Goal: Participate in discussion: Engage in conversation with other users on a specific topic

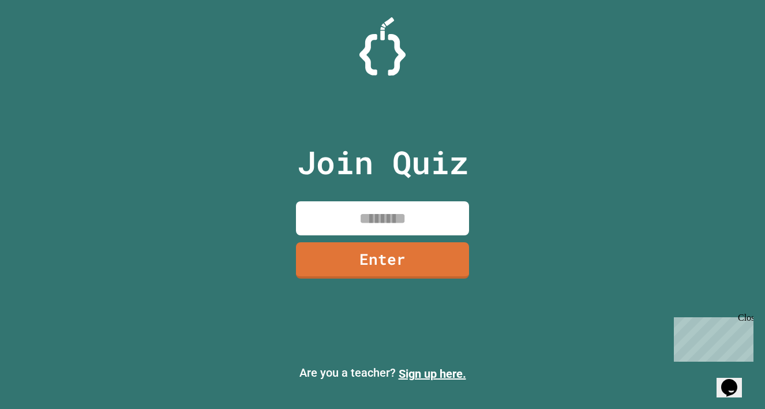
click at [368, 218] on input at bounding box center [382, 218] width 173 height 34
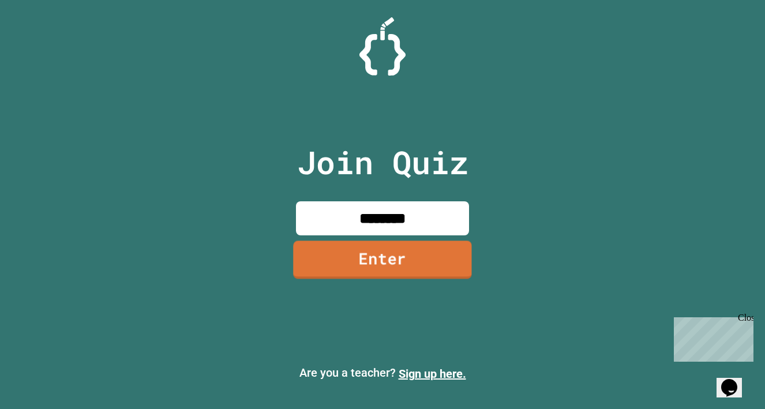
type input "********"
click at [389, 259] on link "Enter" at bounding box center [382, 260] width 177 height 38
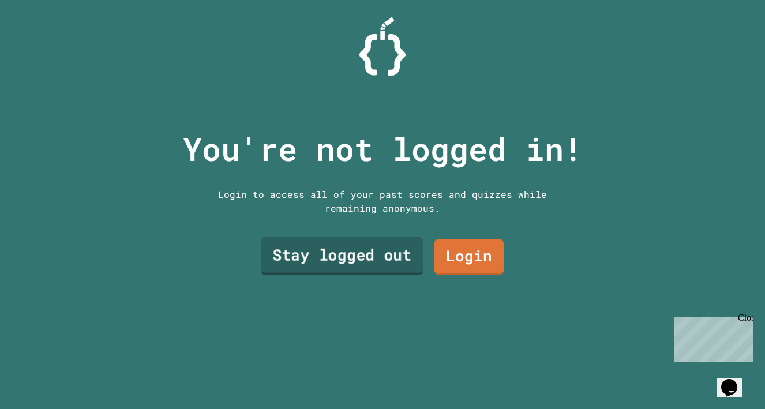
click at [380, 260] on link "Stay logged out" at bounding box center [342, 256] width 163 height 38
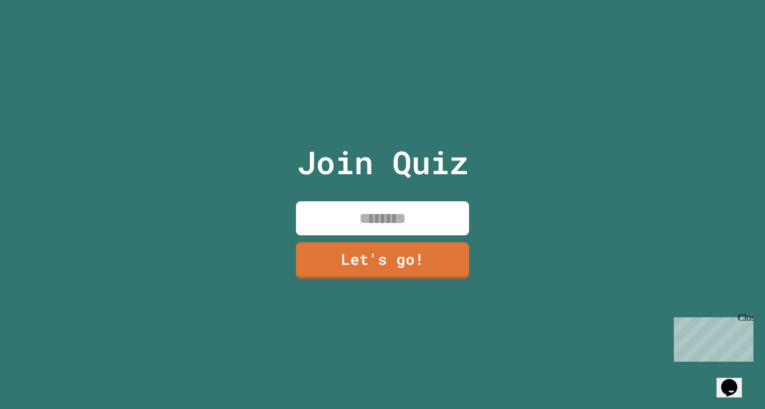
click at [355, 214] on input at bounding box center [382, 218] width 173 height 34
type input "****"
click at [409, 256] on link "Let's go!" at bounding box center [382, 259] width 173 height 38
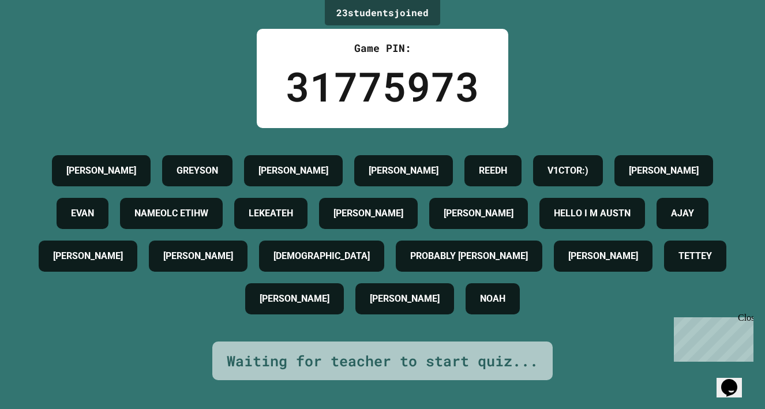
click at [744, 313] on div "Close" at bounding box center [745, 320] width 14 height 14
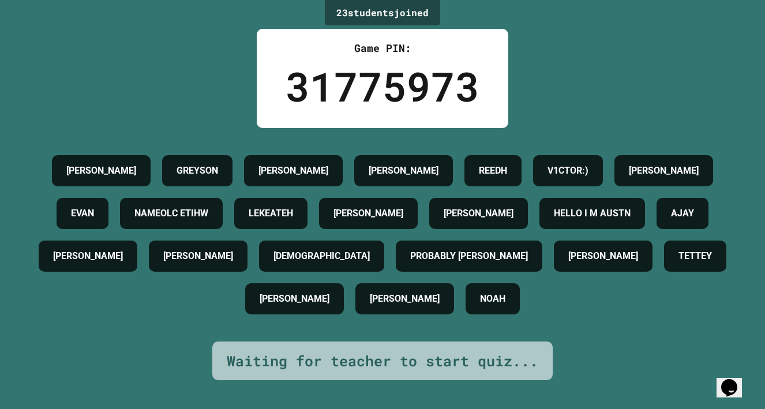
click at [574, 164] on h4 "V1CTOR:)" at bounding box center [568, 171] width 41 height 14
click at [575, 164] on h4 "V1CTOR:)" at bounding box center [568, 171] width 41 height 14
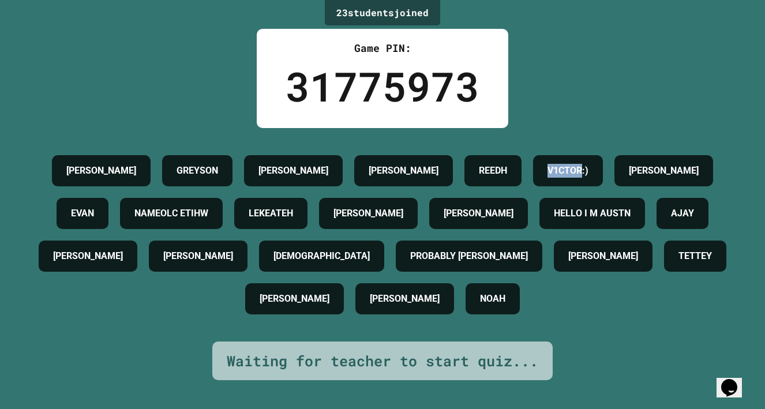
click at [574, 164] on h4 "V1CTOR:)" at bounding box center [568, 171] width 41 height 14
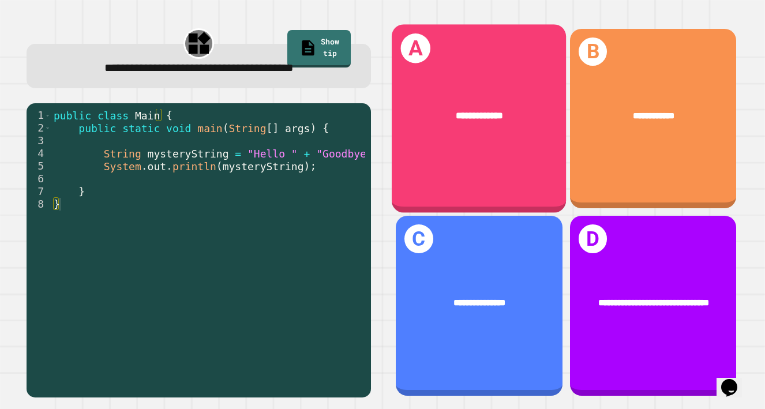
click at [509, 165] on div "**********" at bounding box center [479, 118] width 175 height 189
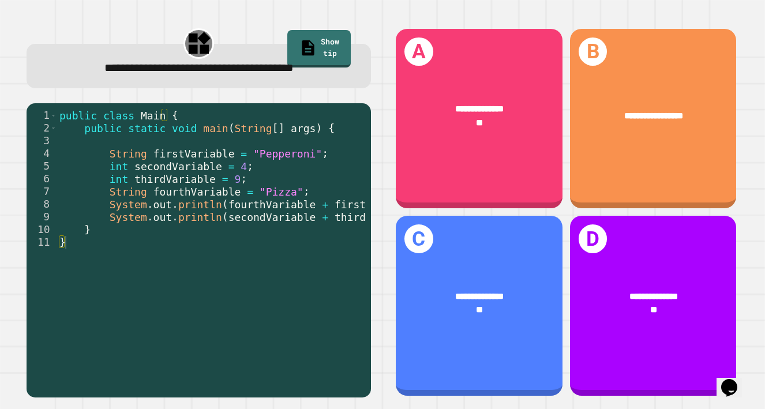
scroll to position [0, 42]
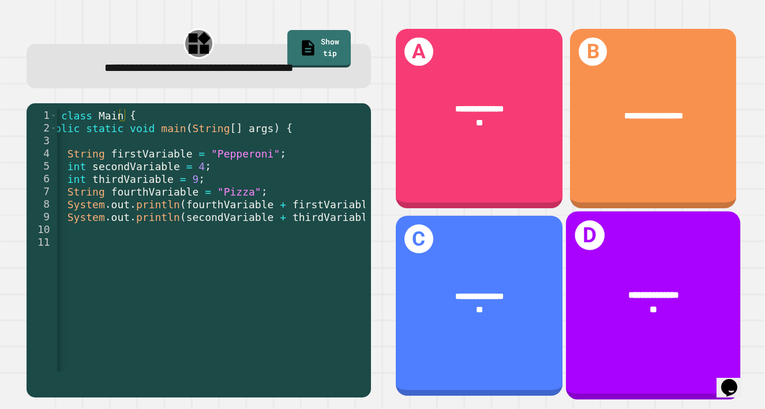
click at [650, 305] on span "**" at bounding box center [654, 309] width 8 height 9
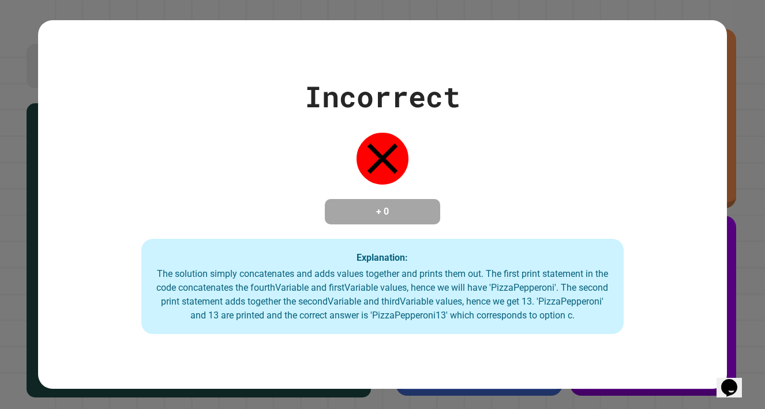
click at [737, 37] on div "Incorrect + 0 Explanation: The solution simply concatenates and adds values tog…" at bounding box center [382, 204] width 765 height 409
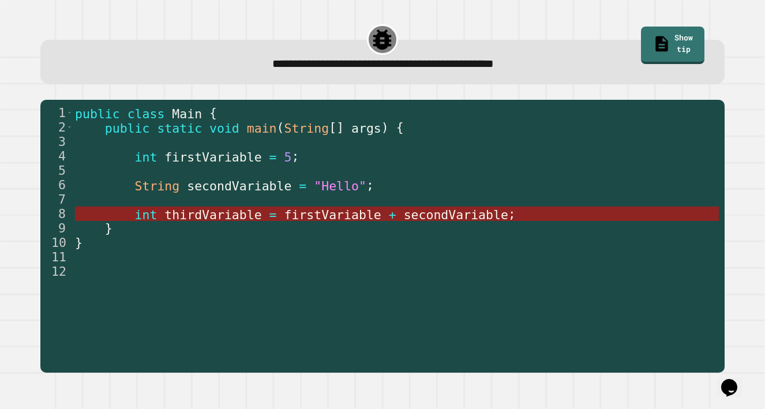
click at [205, 215] on span "thirdVariable" at bounding box center [213, 214] width 97 height 14
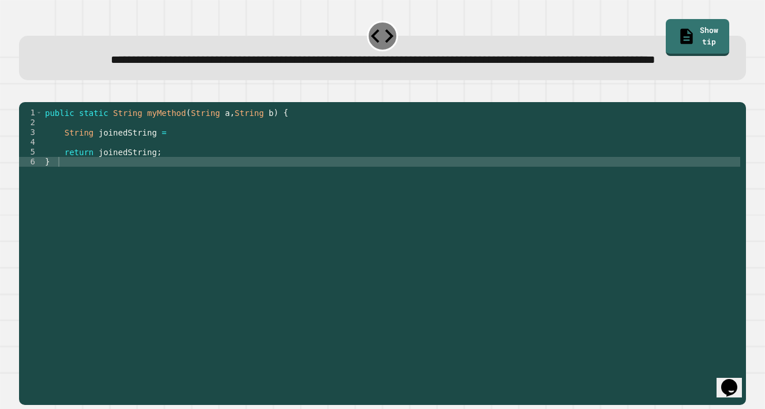
click at [159, 167] on div "public static String myMethod ( String a , String b ) { String joinedString = r…" at bounding box center [392, 230] width 698 height 245
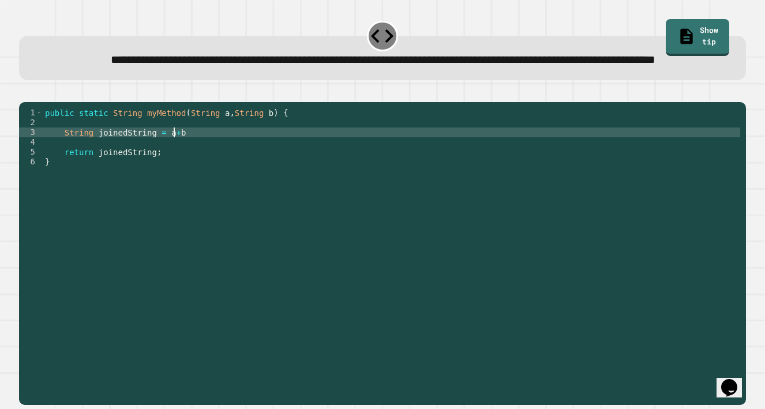
scroll to position [0, 9]
type textarea "**********"
click at [25, 92] on icon "button" at bounding box center [25, 92] width 0 height 0
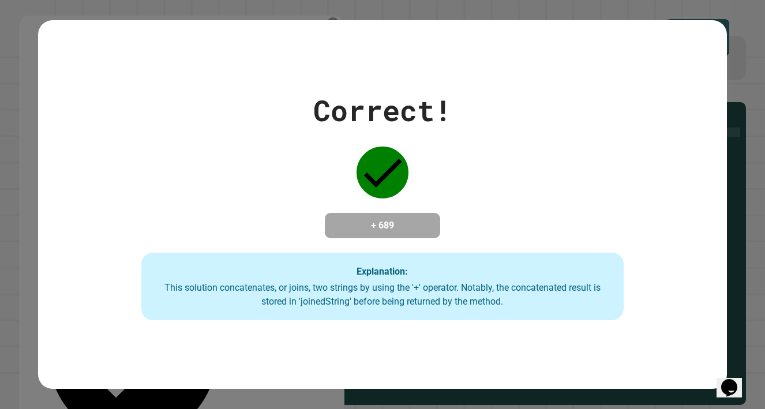
click at [383, 219] on h4 "+ 689" at bounding box center [382, 226] width 92 height 14
click at [387, 219] on h4 "+ 689" at bounding box center [382, 226] width 92 height 14
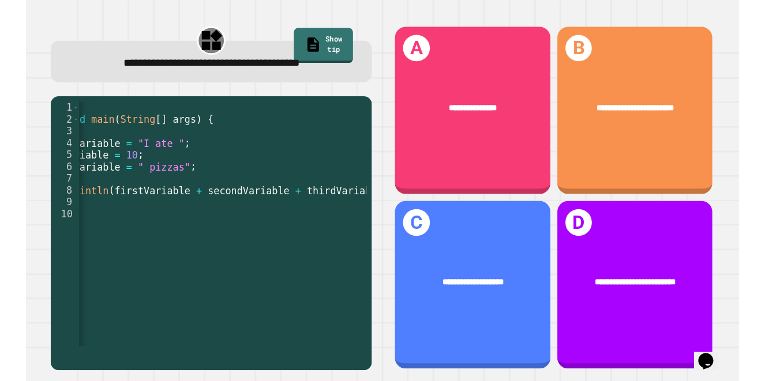
scroll to position [0, 133]
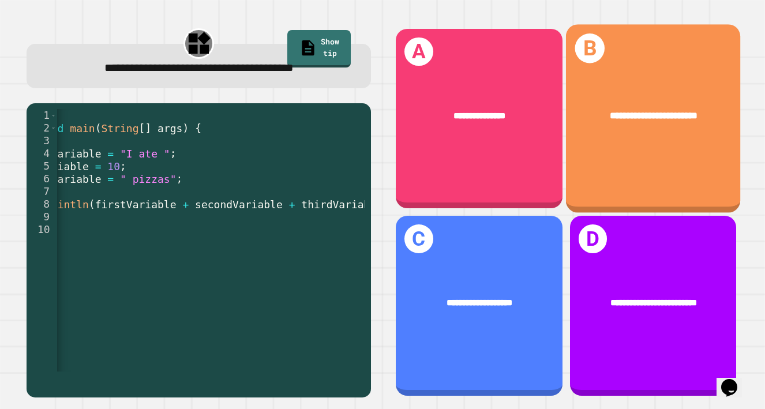
click at [608, 139] on div "**********" at bounding box center [653, 118] width 175 height 189
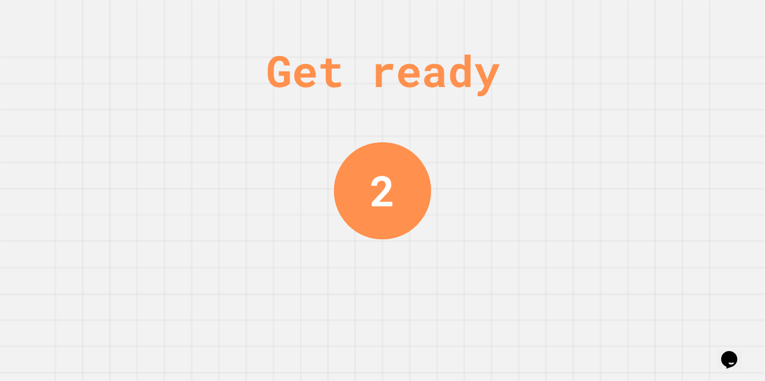
click at [378, 258] on div "Get ready 2" at bounding box center [382, 190] width 87 height 381
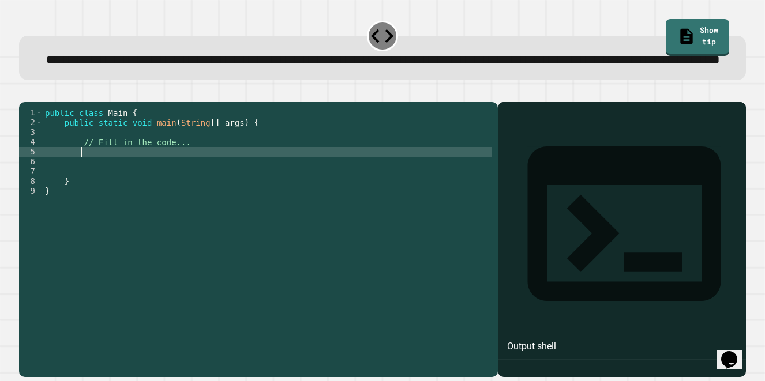
click at [143, 192] on div "public class Main { public static void main ( String [ ] args ) { // Fill in th…" at bounding box center [267, 221] width 449 height 226
click at [209, 193] on div "public class Main { public static void main ( String [ ] args ) { // Fill in th…" at bounding box center [267, 221] width 449 height 226
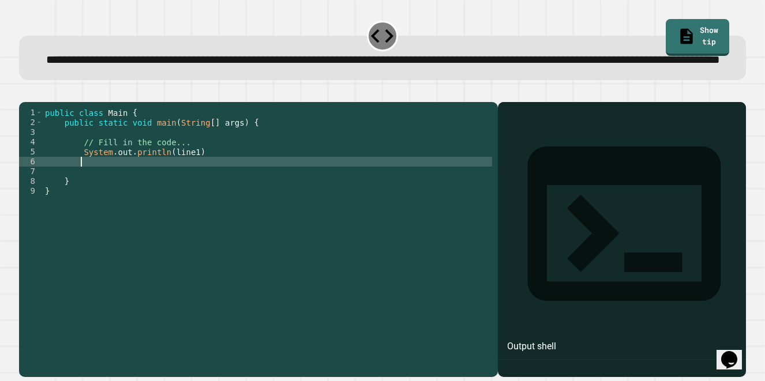
scroll to position [0, 2]
click at [207, 186] on div "public class Main { public static void main ( String [ ] args ) { // Fill in th…" at bounding box center [267, 221] width 449 height 226
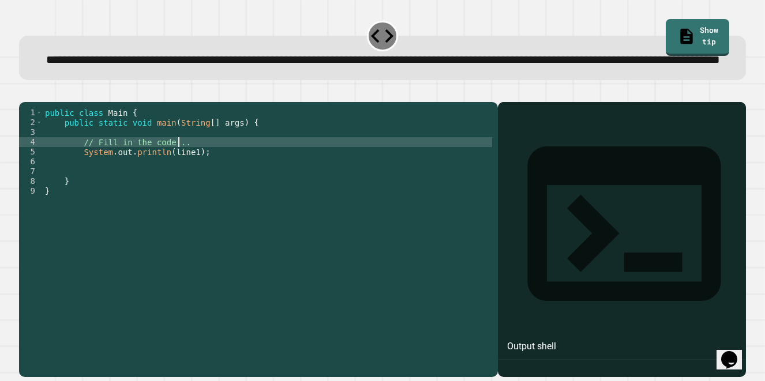
click at [200, 178] on div "public class Main { public static void main ( String [ ] args ) { // Fill in th…" at bounding box center [267, 221] width 449 height 226
type textarea "**********"
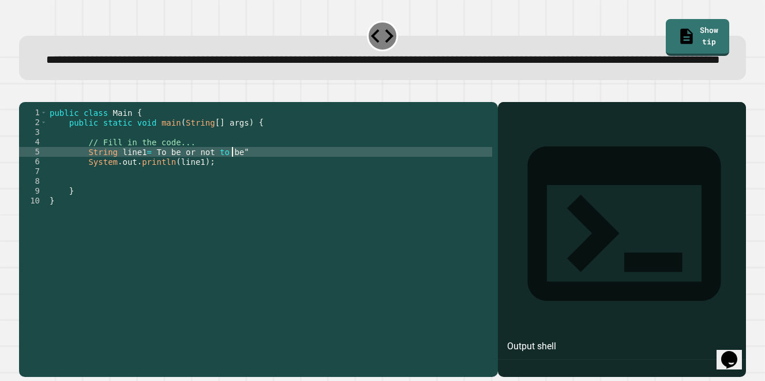
scroll to position [0, 13]
click at [147, 186] on div "public class Main { public static void main ( String [ ] args ) { // Fill in th…" at bounding box center [269, 221] width 445 height 226
click at [248, 188] on div "public class Main { public static void main ( String [ ] args ) { // Fill in th…" at bounding box center [269, 221] width 445 height 226
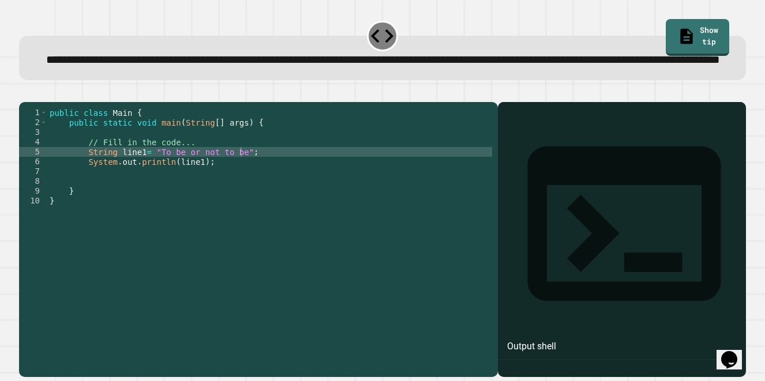
click at [25, 92] on icon "button" at bounding box center [25, 92] width 0 height 0
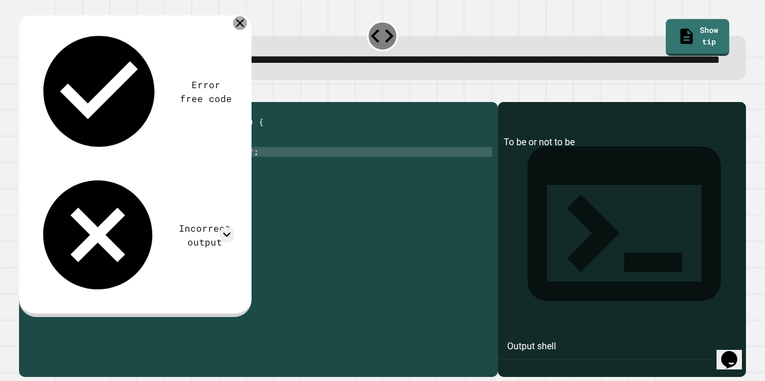
click at [244, 30] on icon at bounding box center [240, 23] width 14 height 14
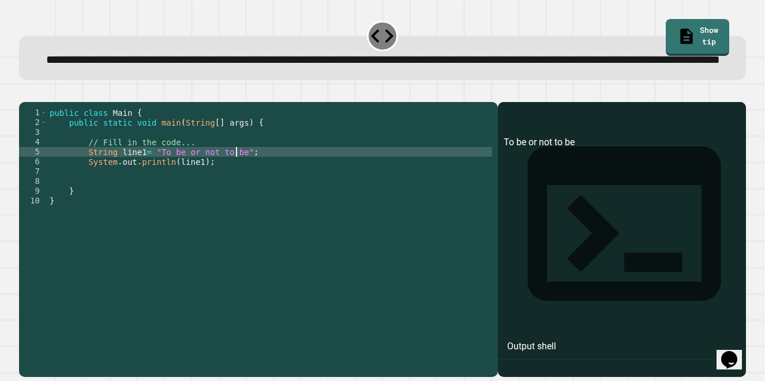
click at [235, 185] on div "public class Main { public static void main ( String [ ] args ) { // Fill in th…" at bounding box center [269, 221] width 445 height 226
click at [232, 186] on div "public class Main { public static void main ( String [ ] args ) { // Fill in th…" at bounding box center [269, 221] width 445 height 226
click at [152, 185] on div "public class Main { public static void main ( String [ ] args ) { // Fill in th…" at bounding box center [269, 221] width 445 height 226
click at [235, 185] on div "public class Main { public static void main ( String [ ] args ) { // Fill in th…" at bounding box center [269, 221] width 445 height 226
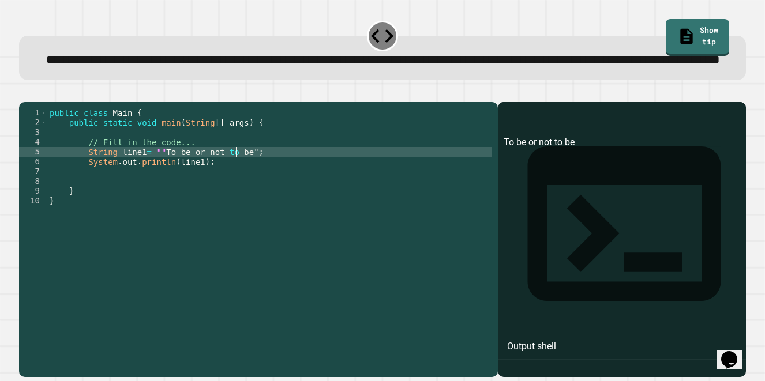
scroll to position [0, 14]
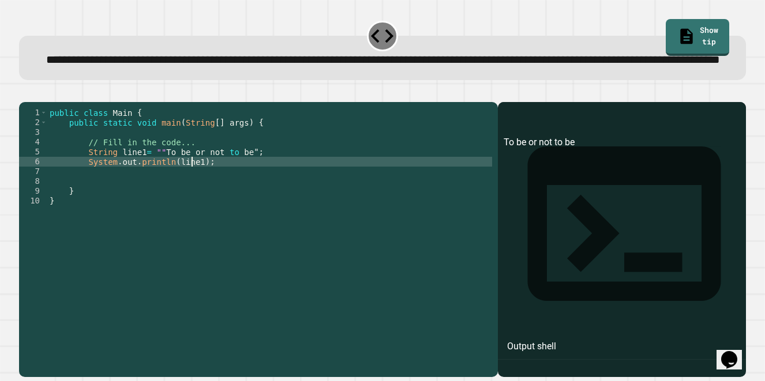
click at [191, 197] on div "public class Main { public static void main ( String [ ] args ) { // Fill in th…" at bounding box center [269, 221] width 445 height 226
click at [169, 193] on div "public class Main { public static void main ( String [ ] args ) { // Fill in th…" at bounding box center [269, 221] width 445 height 226
click at [202, 196] on div "public class Main { public static void main ( String [ ] args ) { // Fill in th…" at bounding box center [269, 221] width 445 height 226
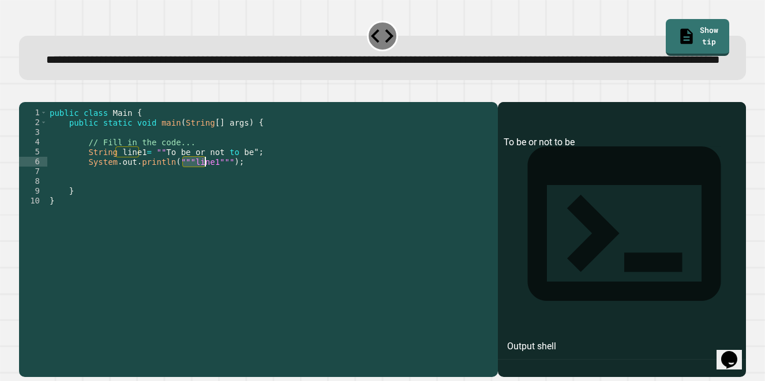
click at [202, 196] on div "public class Main { public static void main ( String [ ] args ) { // Fill in th…" at bounding box center [269, 221] width 445 height 226
click at [202, 196] on div "public class Main { public static void main ( String [ ] args ) { // Fill in th…" at bounding box center [269, 211] width 445 height 206
drag, startPoint x: 208, startPoint y: 194, endPoint x: 178, endPoint y: 199, distance: 31.0
click at [178, 199] on div "public class Main { public static void main ( String [ ] args ) { // Fill in th…" at bounding box center [269, 221] width 445 height 226
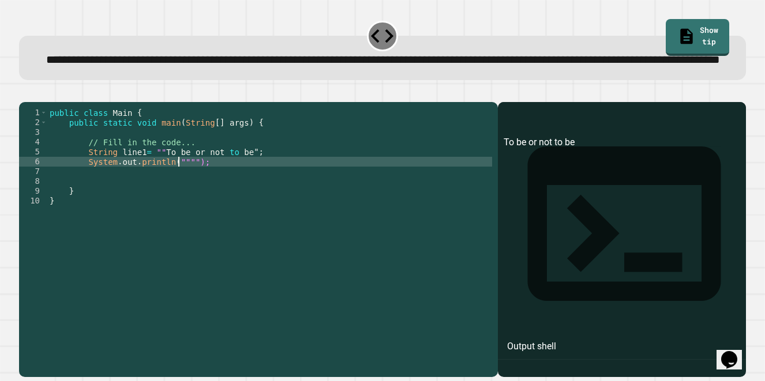
scroll to position [0, 9]
click at [176, 197] on div "public class Main { public static void main ( String [ ] args ) { // Fill in th…" at bounding box center [269, 221] width 445 height 226
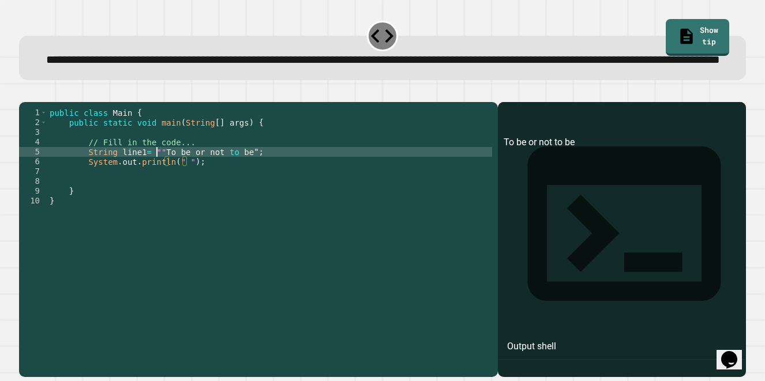
click at [156, 185] on div "public class Main { public static void main ( String [ ] args ) { // Fill in th…" at bounding box center [269, 221] width 445 height 226
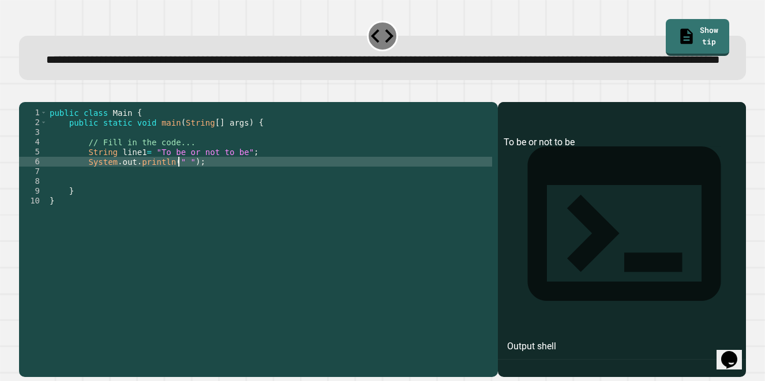
click at [179, 200] on div "public class Main { public static void main ( String [ ] args ) { // Fill in th…" at bounding box center [269, 221] width 445 height 226
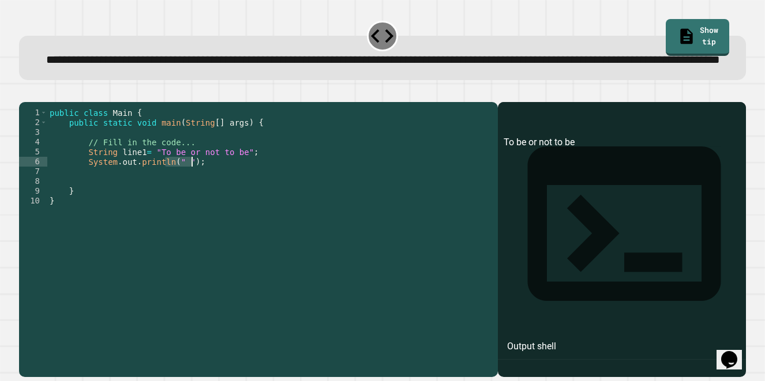
click at [183, 193] on div "public class Main { public static void main ( String [ ] args ) { // Fill in th…" at bounding box center [269, 211] width 445 height 206
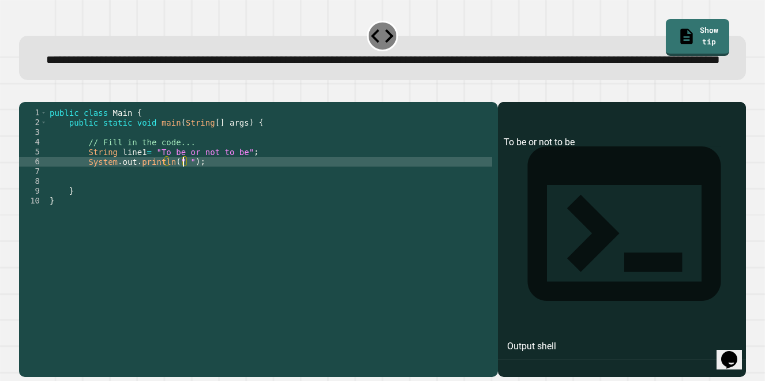
click at [181, 197] on div "public class Main { public static void main ( String [ ] args ) { // Fill in th…" at bounding box center [269, 221] width 445 height 226
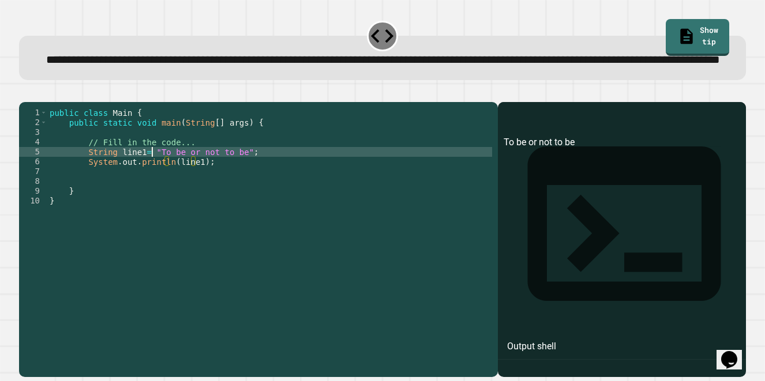
click at [152, 183] on div "public class Main { public static void main ( String [ ] args ) { // Fill in th…" at bounding box center [269, 221] width 445 height 226
click at [235, 185] on div "public class Main { public static void main ( String [ ] args ) { // Fill in th…" at bounding box center [269, 221] width 445 height 226
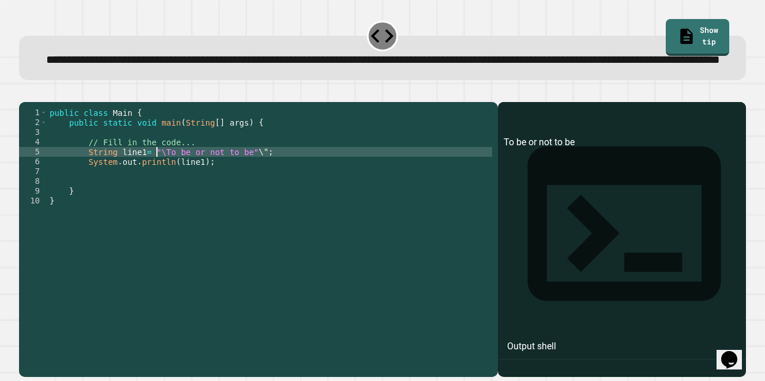
click at [155, 185] on div "public class Main { public static void main ( String [ ] args ) { // Fill in th…" at bounding box center [269, 221] width 445 height 226
click at [25, 92] on icon "button" at bounding box center [25, 92] width 0 height 0
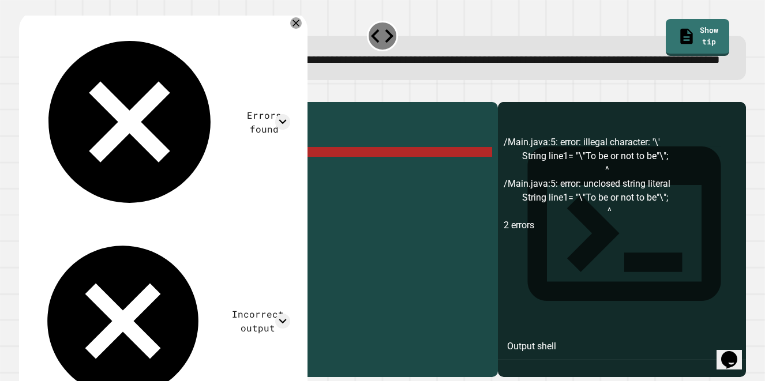
click at [252, 186] on div "public class Main { public static void main ( String [ ] args ) { // Fill in th…" at bounding box center [269, 221] width 445 height 226
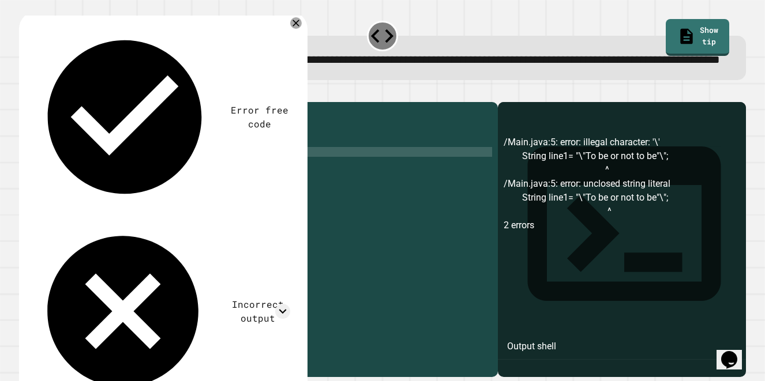
click at [147, 186] on div "public class Main { public static void main ( String [ ] args ) { // Fill in th…" at bounding box center [269, 221] width 445 height 226
click at [25, 92] on icon "button" at bounding box center [25, 92] width 0 height 0
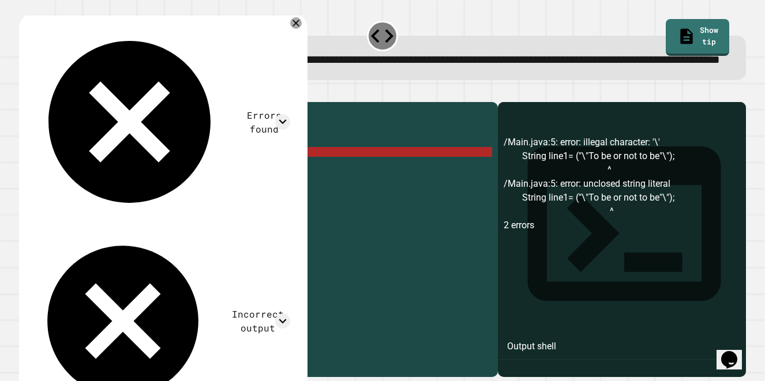
click at [258, 188] on div "public class Main { public static void main ( String [ ] args ) { // Fill in th…" at bounding box center [269, 221] width 445 height 226
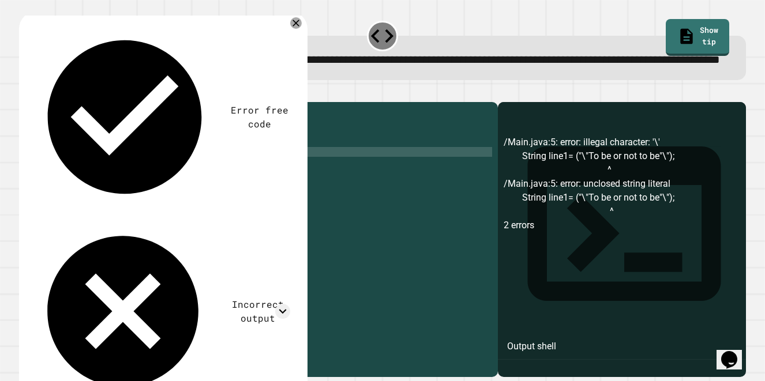
type textarea "**********"
click at [25, 92] on icon "button" at bounding box center [25, 92] width 0 height 0
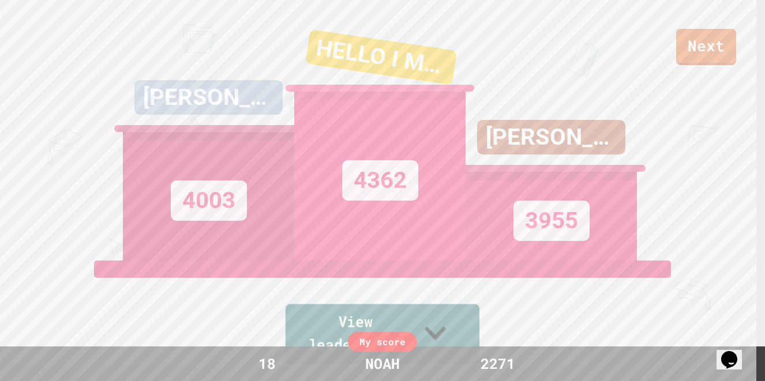
click at [455, 331] on icon at bounding box center [435, 333] width 43 height 46
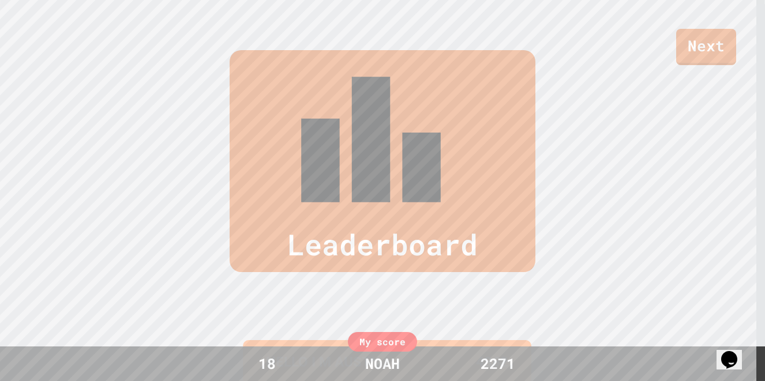
scroll to position [481, 0]
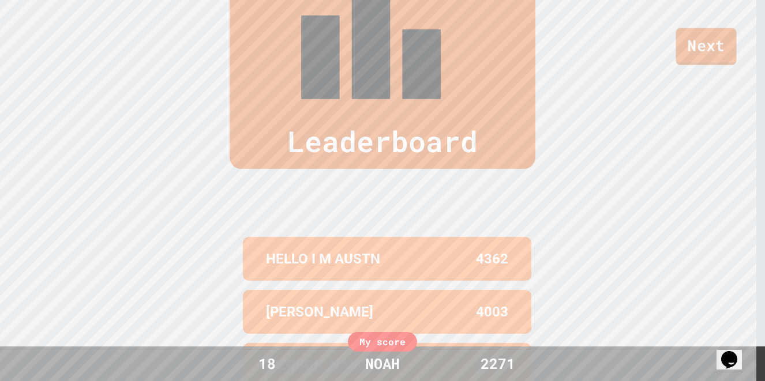
click at [709, 59] on link "Next" at bounding box center [706, 46] width 61 height 37
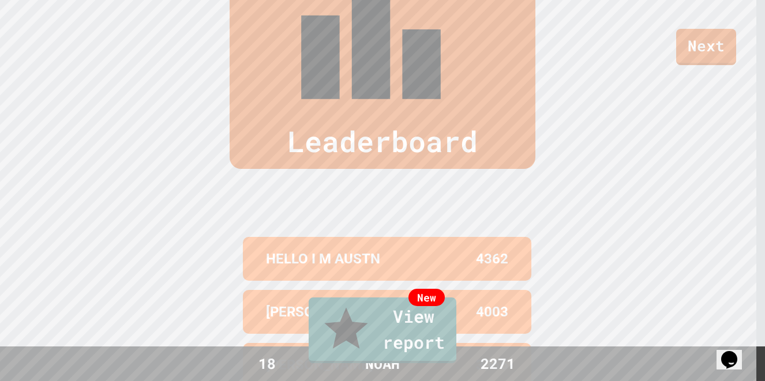
drag, startPoint x: 556, startPoint y: 90, endPoint x: 595, endPoint y: 98, distance: 40.5
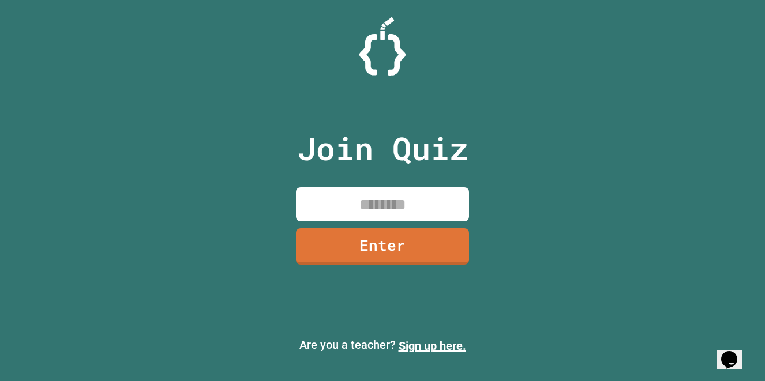
click at [413, 215] on input at bounding box center [382, 205] width 173 height 34
type input "********"
click at [392, 249] on link "Enter" at bounding box center [382, 246] width 175 height 38
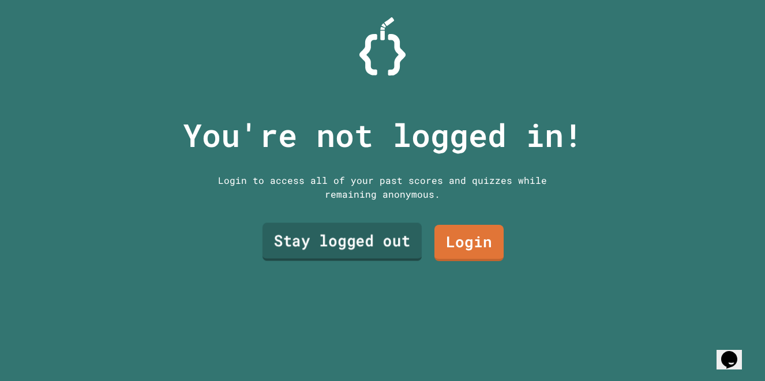
click at [392, 249] on link "Stay logged out" at bounding box center [342, 242] width 159 height 38
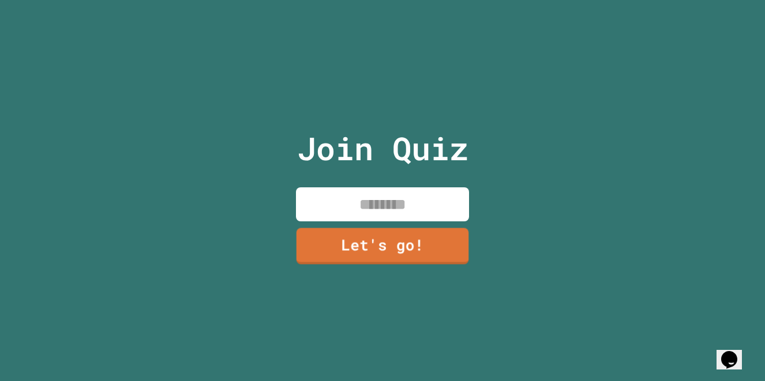
click at [365, 206] on input at bounding box center [382, 205] width 173 height 34
type input "****"
click at [377, 240] on link "Let's go!" at bounding box center [382, 245] width 163 height 38
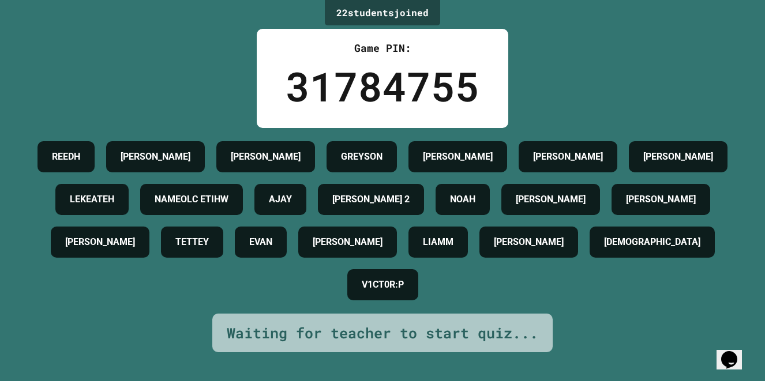
click at [459, 344] on div "Waiting for teacher to start quiz..." at bounding box center [383, 334] width 312 height 22
click at [456, 344] on div "Waiting for teacher to start quiz..." at bounding box center [383, 334] width 312 height 22
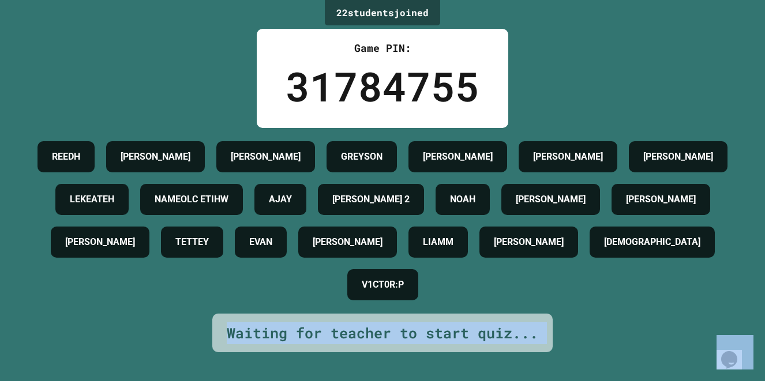
click at [456, 344] on div "Waiting for teacher to start quiz..." at bounding box center [383, 334] width 312 height 22
click at [455, 344] on div "Waiting for teacher to start quiz..." at bounding box center [383, 334] width 312 height 22
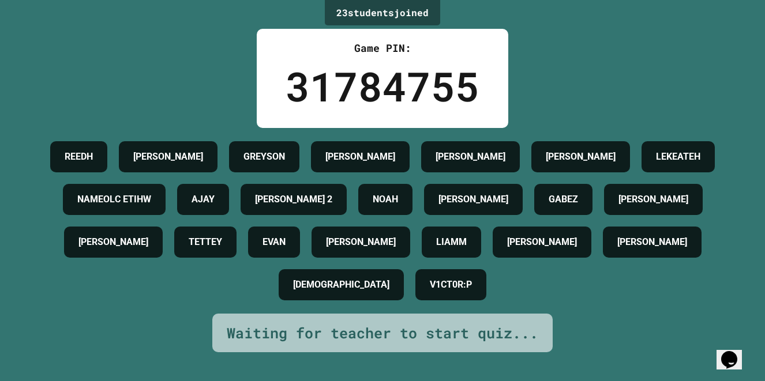
click at [332, 207] on h4 "[PERSON_NAME] 2" at bounding box center [293, 200] width 77 height 14
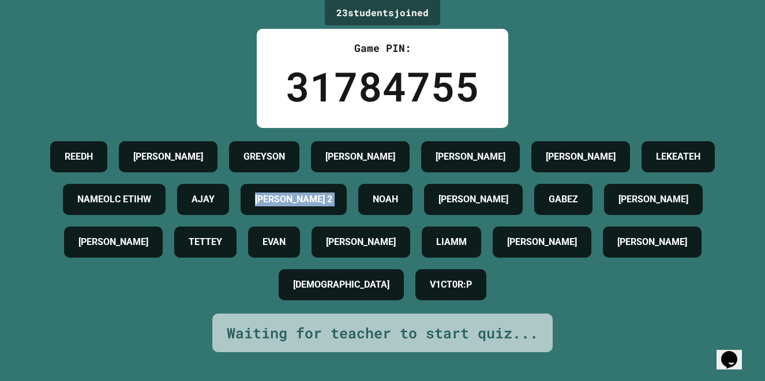
click at [332, 207] on h4 "[PERSON_NAME] 2" at bounding box center [293, 200] width 77 height 14
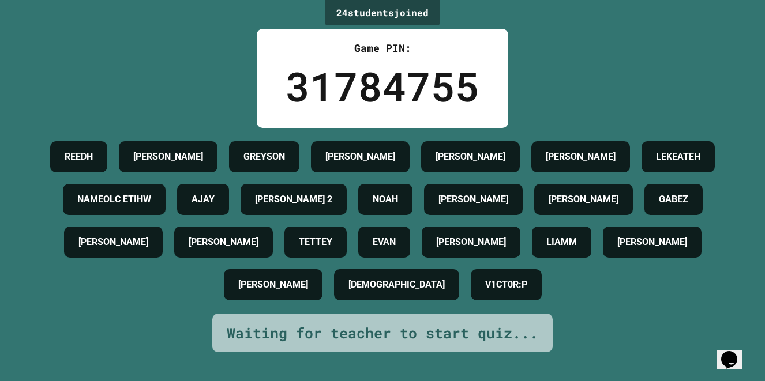
click at [332, 207] on h4 "[PERSON_NAME] 2" at bounding box center [293, 200] width 77 height 14
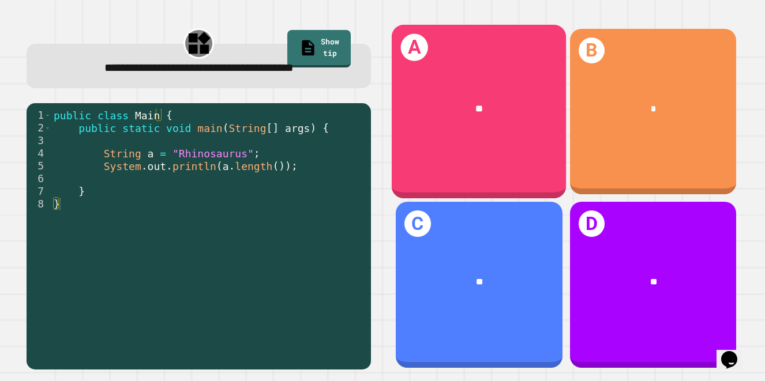
click at [490, 161] on div "A **" at bounding box center [479, 112] width 175 height 174
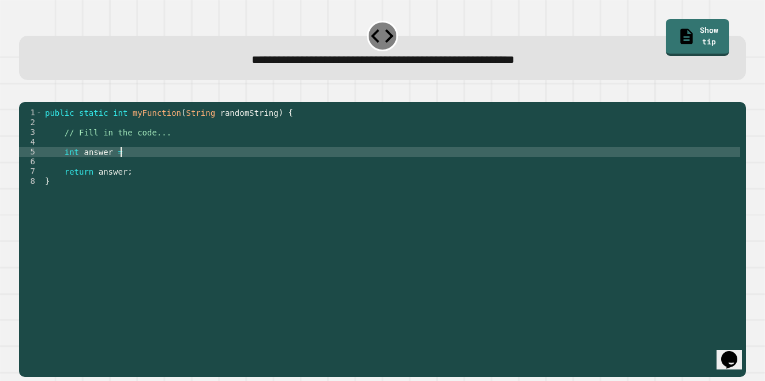
click at [155, 164] on div "public static int myFunction ( String randomString ) { // Fill in the code... i…" at bounding box center [392, 225] width 698 height 235
click at [121, 167] on div "public static int myFunction ( String randomString ) { // Fill in the code... i…" at bounding box center [392, 225] width 698 height 235
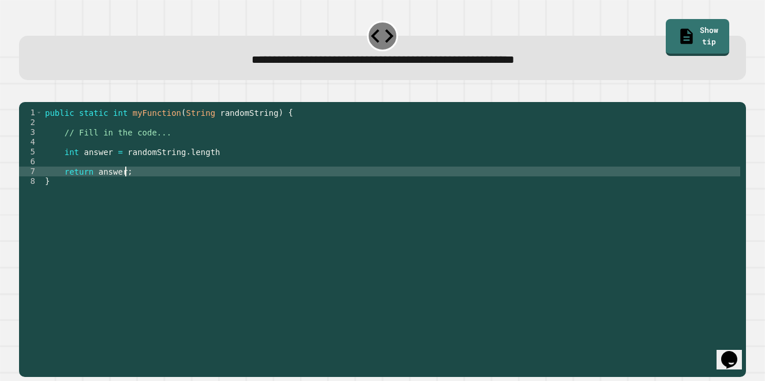
click at [137, 189] on div "public static int myFunction ( String randomString ) { // Fill in the code... i…" at bounding box center [392, 225] width 698 height 235
click at [25, 92] on icon "button" at bounding box center [25, 92] width 0 height 0
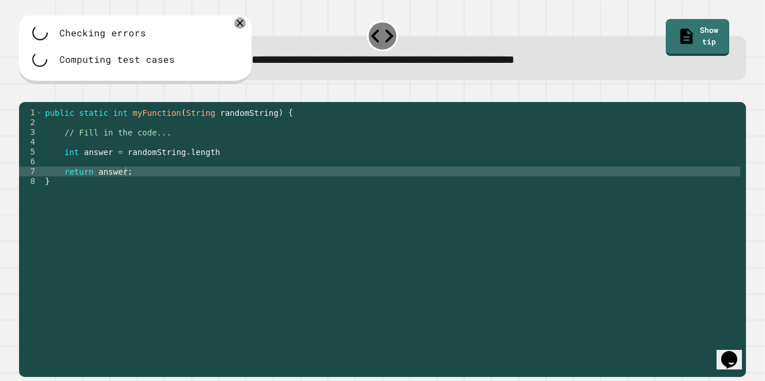
click at [211, 167] on div "public static int myFunction ( String randomString ) { // Fill in the code... i…" at bounding box center [392, 225] width 698 height 235
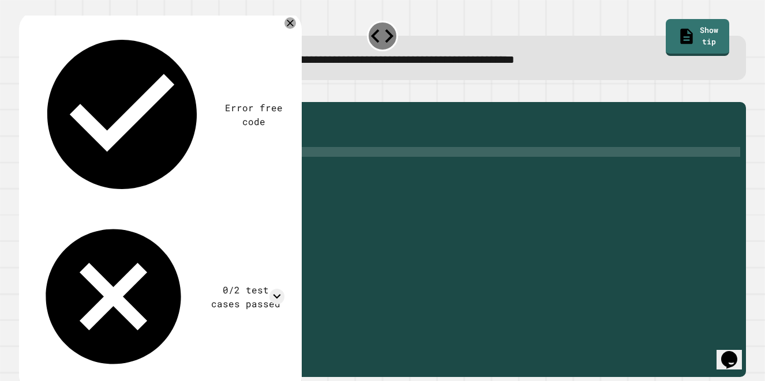
scroll to position [0, 12]
type textarea "**********"
click at [25, 92] on icon "button" at bounding box center [25, 92] width 0 height 0
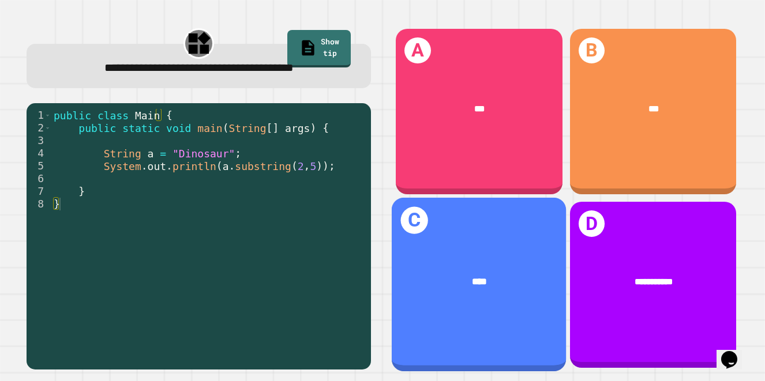
click at [432, 238] on div "C ****" at bounding box center [479, 285] width 175 height 174
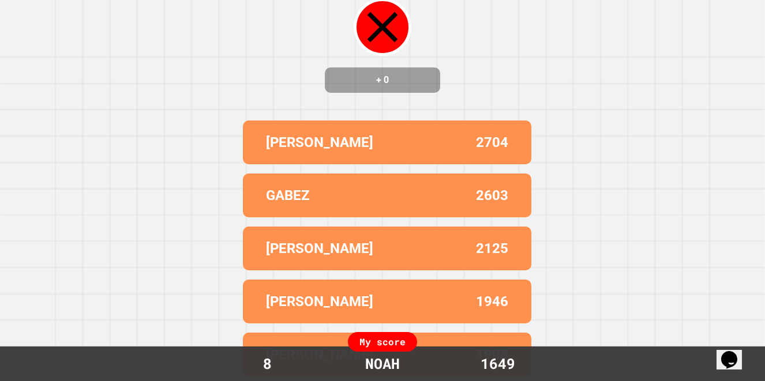
scroll to position [0, 0]
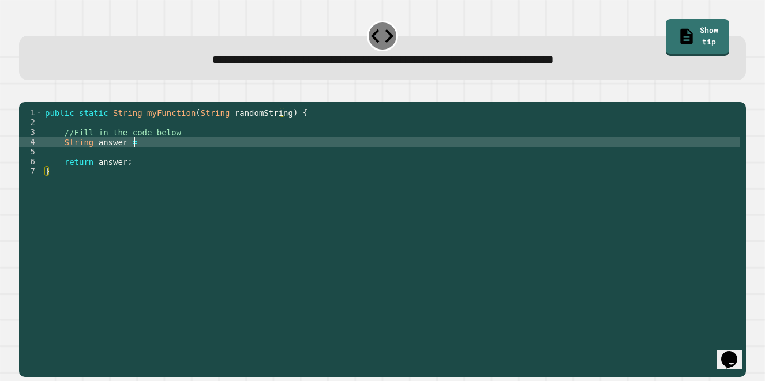
click at [149, 156] on div "public static String myFunction ( String randomString ) { //Fill in the code be…" at bounding box center [392, 225] width 698 height 235
click at [257, 156] on div "public static String myFunction ( String randomString ) { //Fill in the code be…" at bounding box center [392, 225] width 698 height 235
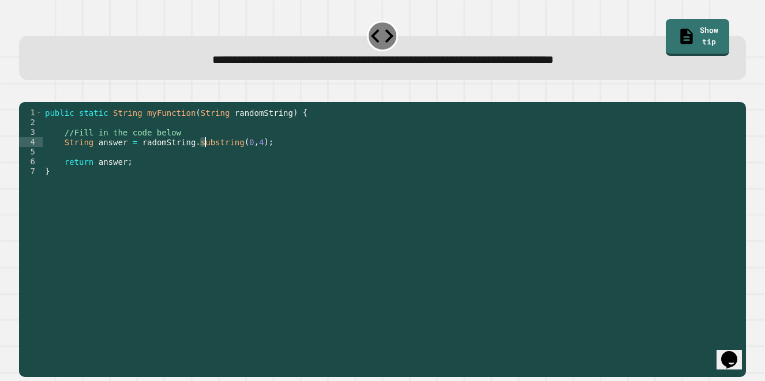
click at [203, 157] on div "public static String myFunction ( String randomString ) { //Fill in the code be…" at bounding box center [392, 225] width 698 height 235
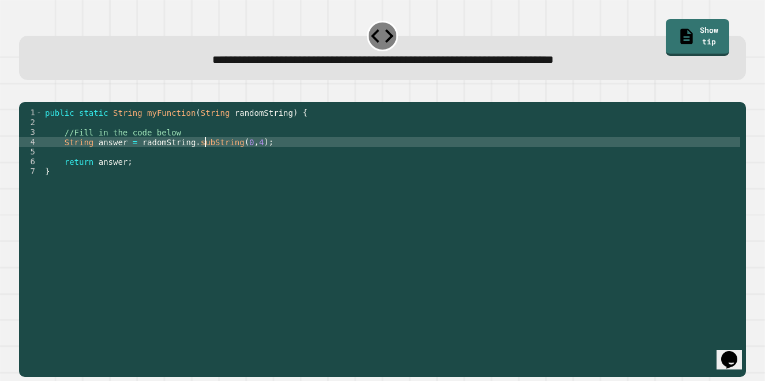
scroll to position [0, 12]
click at [25, 92] on icon "button" at bounding box center [25, 92] width 0 height 0
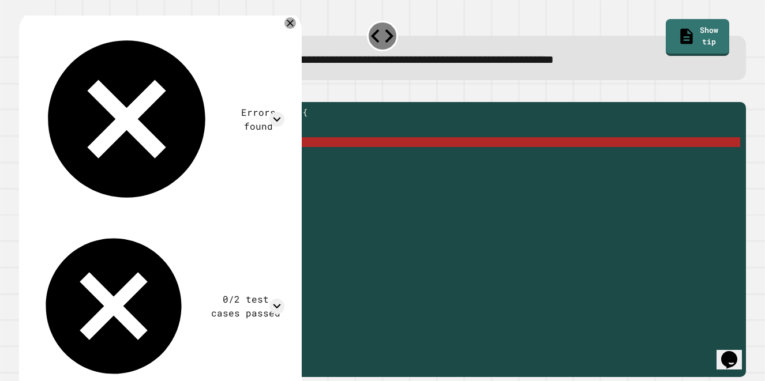
click at [141, 159] on div "public static String myFunction ( String randomString ) { //Fill in the code be…" at bounding box center [392, 225] width 698 height 235
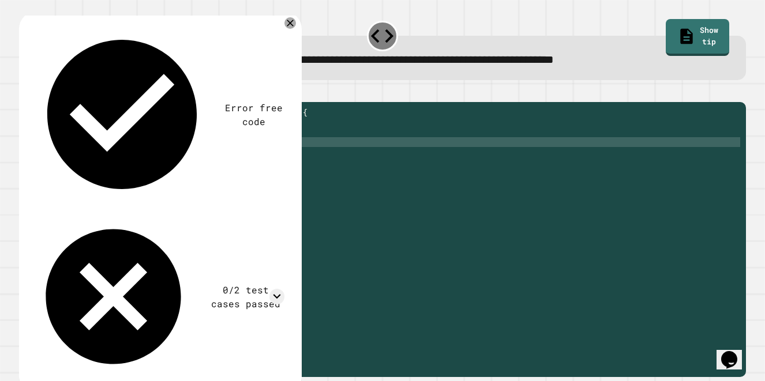
drag, startPoint x: 40, startPoint y: 87, endPoint x: 39, endPoint y: 103, distance: 16.2
click at [39, 87] on div "**********" at bounding box center [383, 232] width 735 height 297
click at [25, 92] on icon "button" at bounding box center [25, 92] width 0 height 0
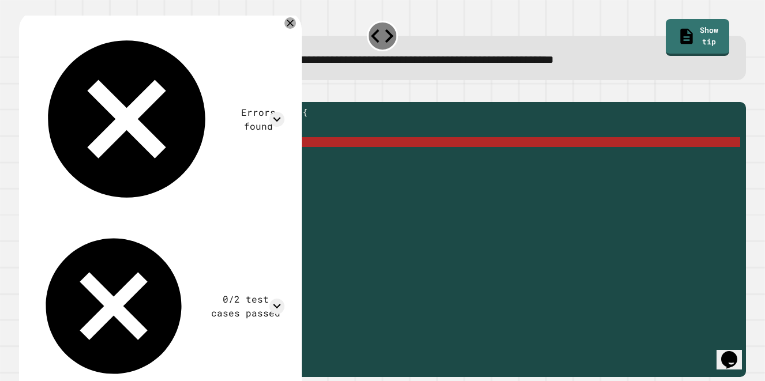
click at [234, 120] on div "**********" at bounding box center [382, 240] width 727 height 276
click at [294, 23] on icon at bounding box center [290, 23] width 8 height 8
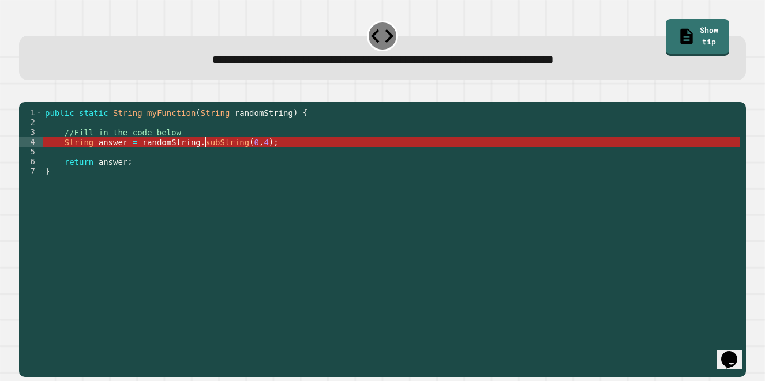
click at [206, 157] on div "public static String myFunction ( String randomString ) { //Fill in the code be…" at bounding box center [392, 225] width 698 height 235
click at [209, 157] on div "public static String myFunction ( String randomString ) { //Fill in the code be…" at bounding box center [392, 225] width 698 height 235
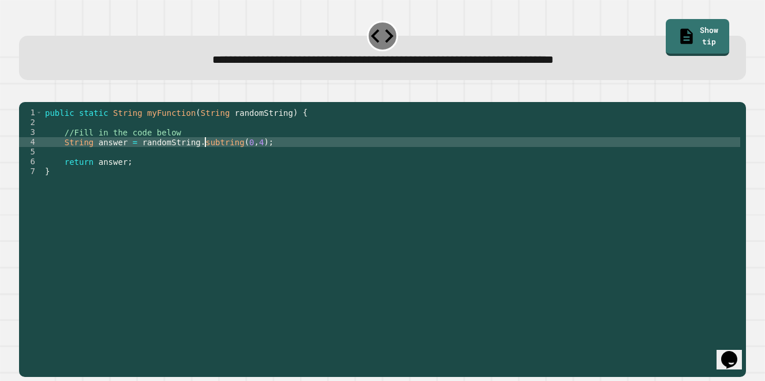
scroll to position [0, 12]
click at [35, 99] on icon "button" at bounding box center [32, 99] width 6 height 8
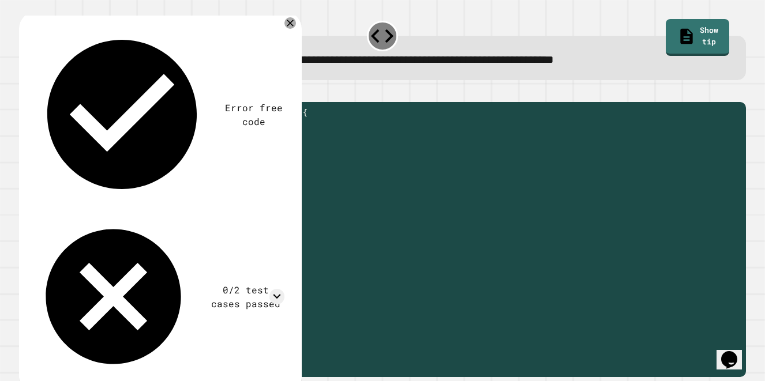
drag, startPoint x: 230, startPoint y: 159, endPoint x: 201, endPoint y: 159, distance: 28.9
click at [201, 159] on div "public static String myFunction ( String randomString ) { //Fill in the code be…" at bounding box center [392, 225] width 698 height 235
click at [201, 159] on div "public static String myFunction ( String randomString ) { //Fill in the code be…" at bounding box center [392, 216] width 698 height 216
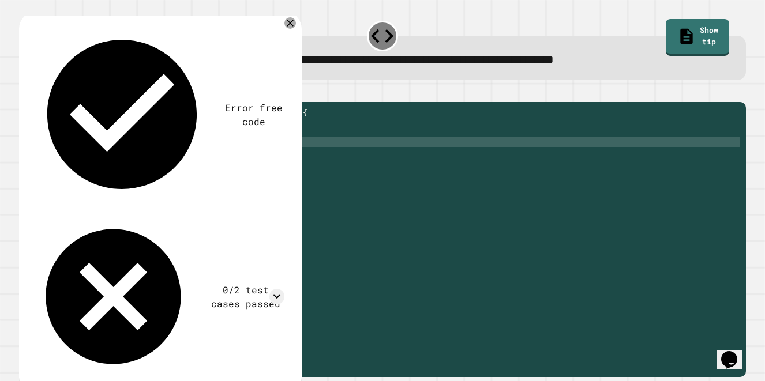
click at [201, 159] on div "public static String myFunction ( String randomString ) { //Fill in the code be…" at bounding box center [392, 225] width 698 height 235
click at [25, 92] on icon "button" at bounding box center [25, 92] width 0 height 0
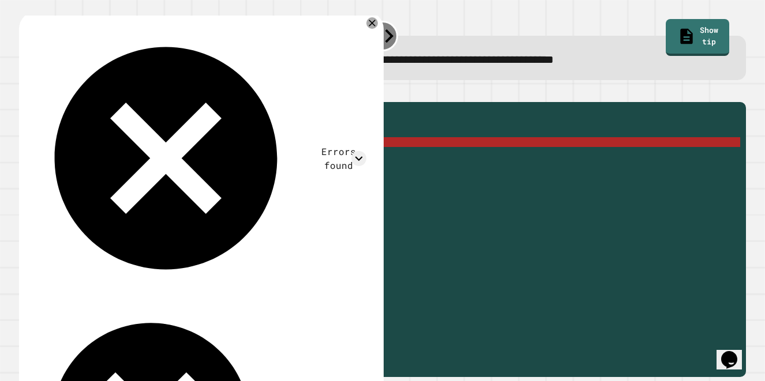
click at [216, 158] on div "public static String myFunction ( String randomString ) { //Fill in the code be…" at bounding box center [392, 225] width 698 height 235
click at [209, 159] on div "public static String myFunction ( String randomString ) { //Fill in the code be…" at bounding box center [392, 225] width 698 height 235
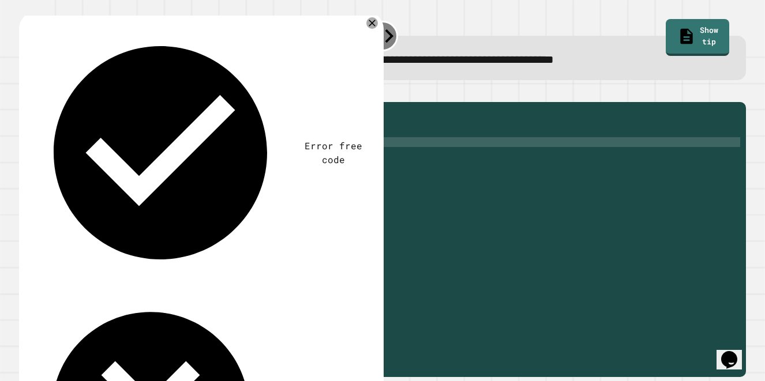
scroll to position [0, 14]
click at [178, 158] on div "public static String myFunction ( String randomString ) { //Fill in the code be…" at bounding box center [392, 225] width 698 height 235
click at [25, 92] on button "button" at bounding box center [25, 92] width 0 height 0
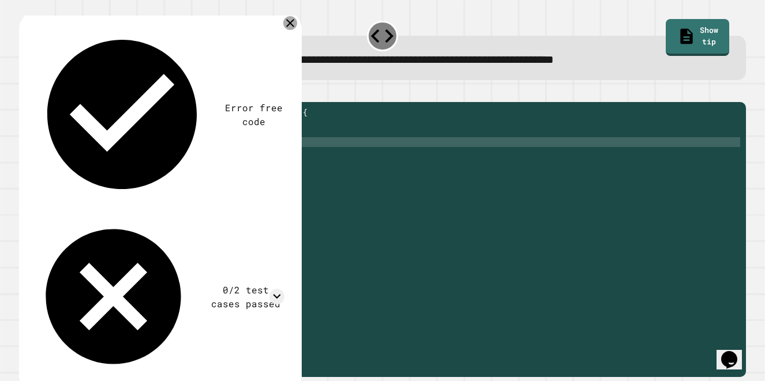
click at [297, 26] on icon at bounding box center [290, 23] width 14 height 14
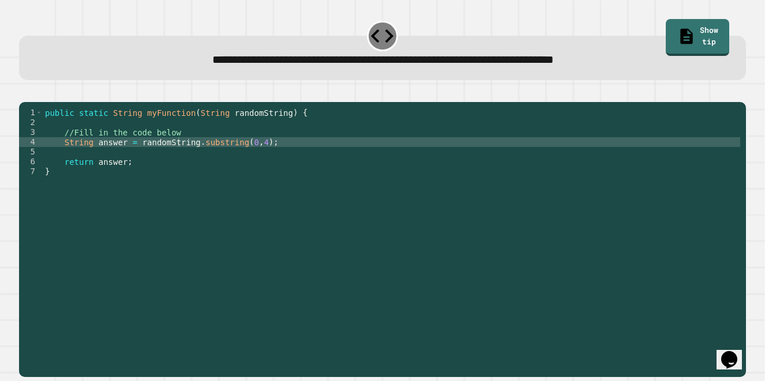
click at [239, 156] on div "public static String myFunction ( String randomString ) { //Fill in the code be…" at bounding box center [392, 225] width 698 height 235
click at [226, 156] on div "public static String myFunction ( String randomString ) { //Fill in the code be…" at bounding box center [392, 225] width 698 height 235
type textarea "**********"
click at [25, 92] on icon "button" at bounding box center [25, 92] width 0 height 0
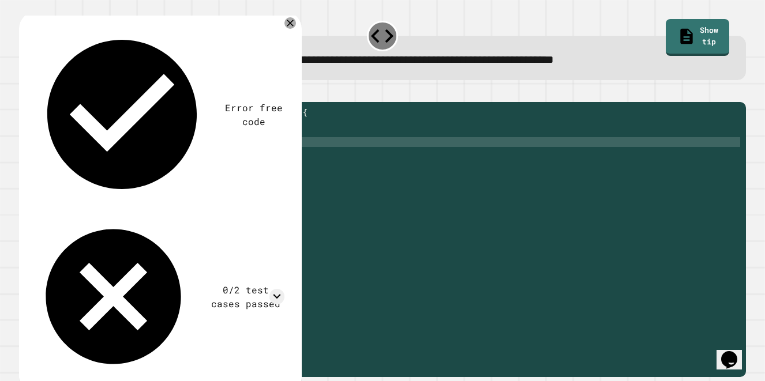
click at [234, 158] on div "public static String myFunction ( String randomString ) { //Fill in the code be…" at bounding box center [392, 225] width 698 height 235
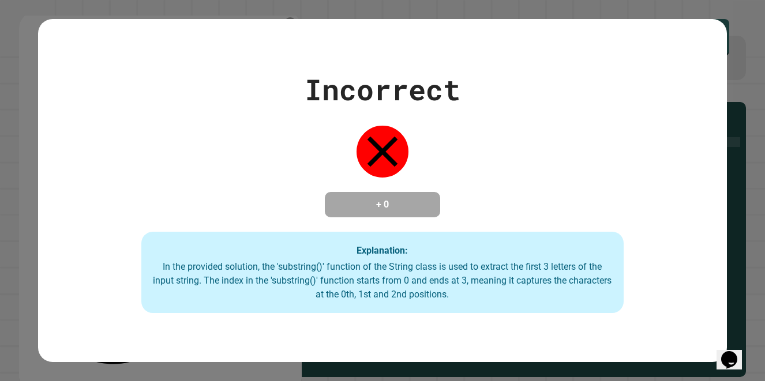
click at [344, 274] on div "In the provided solution, the 'substring()' function of the String class is use…" at bounding box center [382, 281] width 459 height 42
click at [342, 271] on div "In the provided solution, the 'substring()' function of the String class is use…" at bounding box center [382, 281] width 459 height 42
drag, startPoint x: 339, startPoint y: 271, endPoint x: 331, endPoint y: 274, distance: 9.3
click at [338, 271] on div "In the provided solution, the 'substring()' function of the String class is use…" at bounding box center [382, 281] width 459 height 42
click at [331, 274] on div "In the provided solution, the 'substring()' function of the String class is use…" at bounding box center [382, 281] width 459 height 42
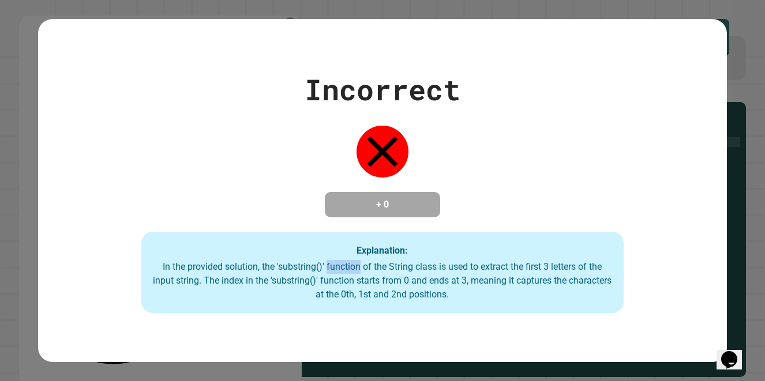
drag, startPoint x: 331, startPoint y: 274, endPoint x: 387, endPoint y: 273, distance: 56.0
click at [387, 273] on div "In the provided solution, the 'substring()' function of the String class is use…" at bounding box center [382, 281] width 459 height 42
click at [392, 278] on div "In the provided solution, the 'substring()' function of the String class is use…" at bounding box center [382, 281] width 459 height 42
click at [386, 278] on div "In the provided solution, the 'substring()' function of the String class is use…" at bounding box center [382, 281] width 459 height 42
click at [385, 278] on div "In the provided solution, the 'substring()' function of the String class is use…" at bounding box center [382, 281] width 459 height 42
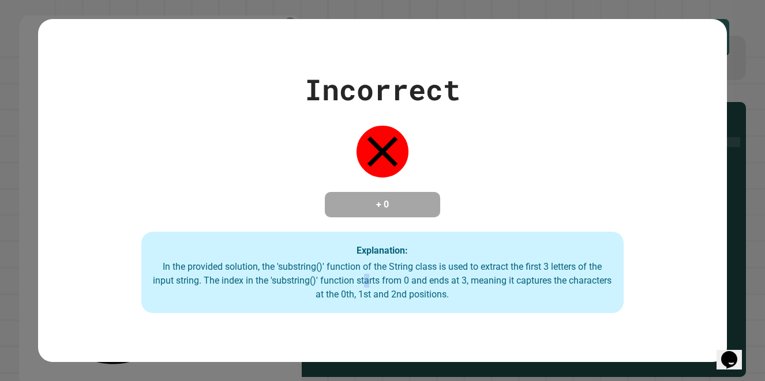
click at [384, 278] on div "In the provided solution, the 'substring()' function of the String class is use…" at bounding box center [382, 281] width 459 height 42
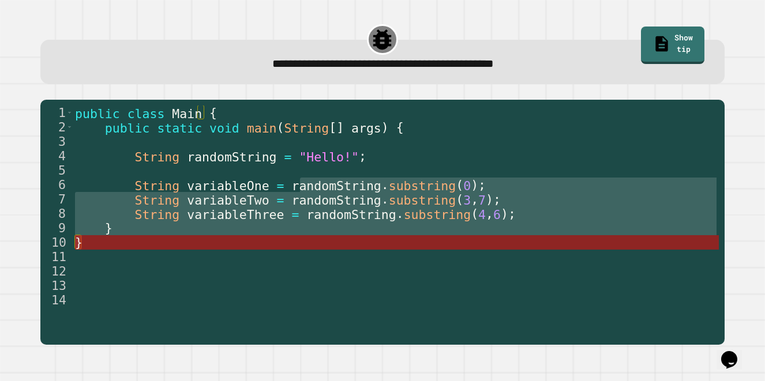
drag, startPoint x: 300, startPoint y: 189, endPoint x: 310, endPoint y: 242, distance: 53.5
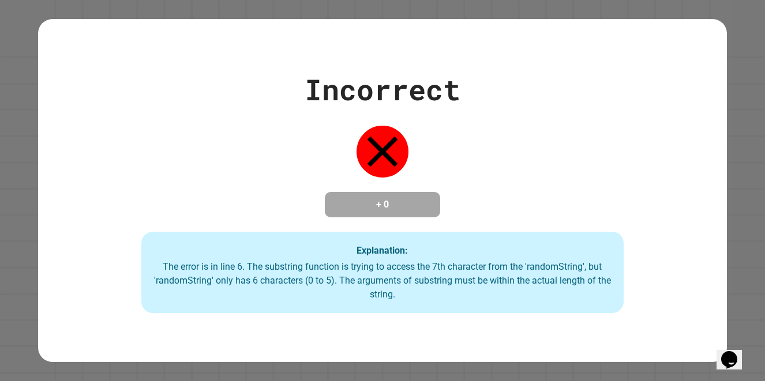
click at [473, 278] on div "The error is in line 6. The substring function is trying to access the 7th char…" at bounding box center [382, 281] width 459 height 42
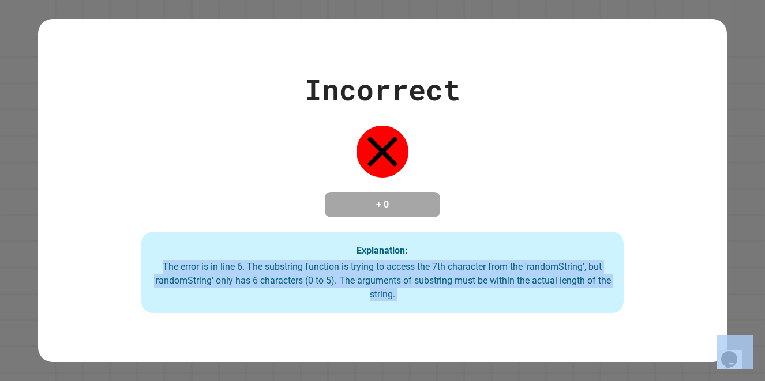
click at [473, 278] on div "The error is in line 6. The substring function is trying to access the 7th char…" at bounding box center [382, 281] width 459 height 42
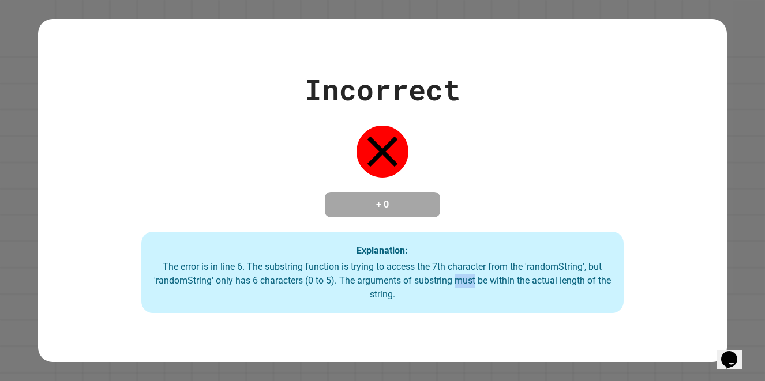
click at [473, 278] on div "The error is in line 6. The substring function is trying to access the 7th char…" at bounding box center [382, 281] width 459 height 42
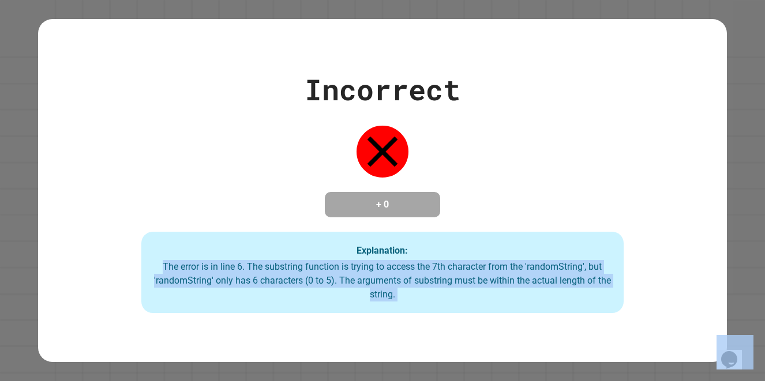
click at [473, 278] on div "The error is in line 6. The substring function is trying to access the 7th char…" at bounding box center [382, 281] width 459 height 42
drag, startPoint x: 473, startPoint y: 278, endPoint x: 419, endPoint y: 260, distance: 57.1
click at [419, 260] on div "Explanation: The error is in line 6. The substring function is trying to access…" at bounding box center [382, 273] width 482 height 82
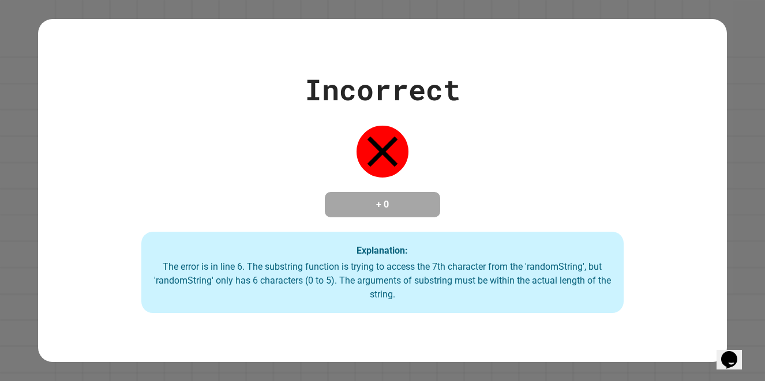
click at [384, 199] on h4 "+ 0" at bounding box center [382, 205] width 92 height 14
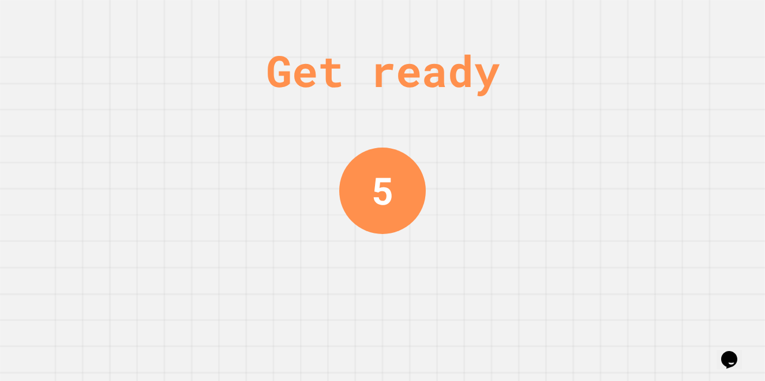
scroll to position [0, 0]
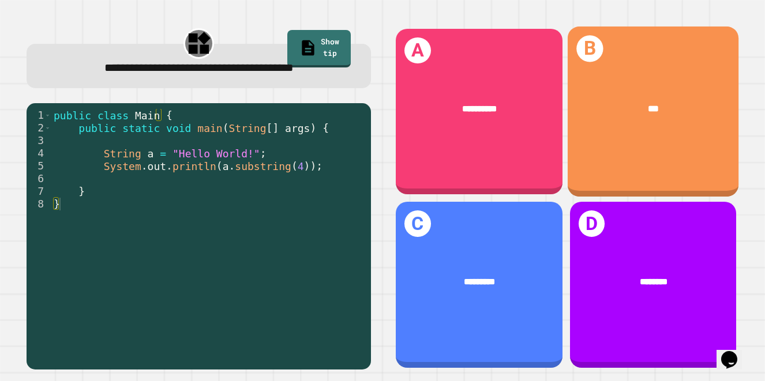
click at [672, 132] on div "B ***" at bounding box center [653, 112] width 171 height 171
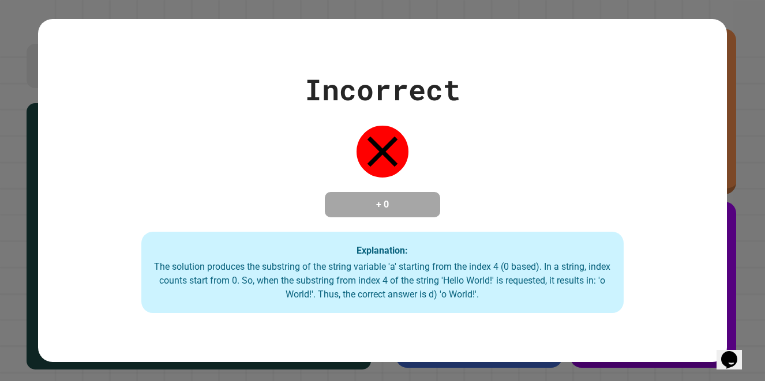
click at [459, 279] on div "The solution produces the substring of the string variable 'a' starting from th…" at bounding box center [382, 281] width 459 height 42
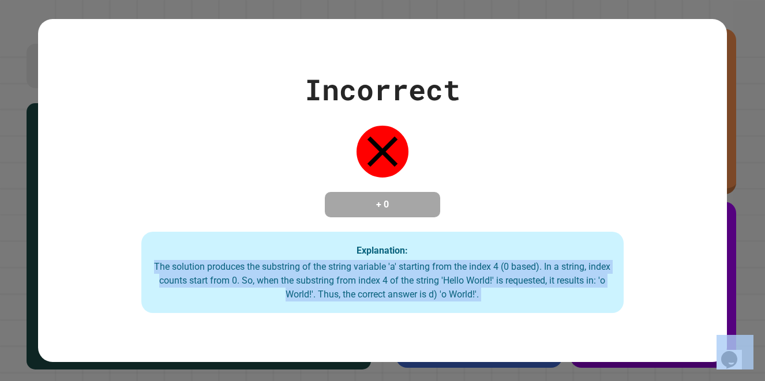
click at [459, 279] on div "The solution produces the substring of the string variable 'a' starting from th…" at bounding box center [382, 281] width 459 height 42
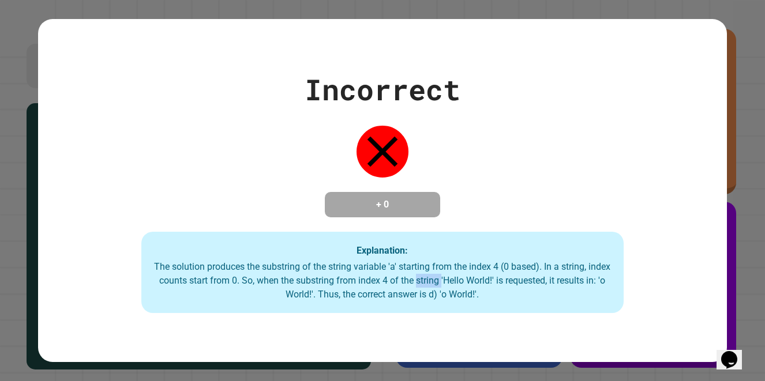
click at [459, 279] on div "The solution produces the substring of the string variable 'a' starting from th…" at bounding box center [382, 281] width 459 height 42
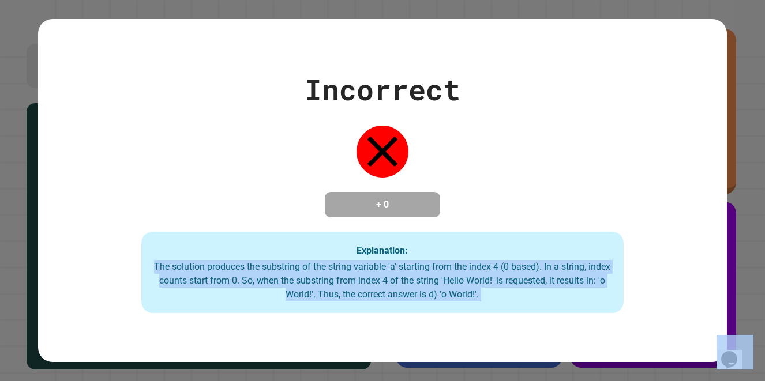
click at [459, 279] on div "The solution produces the substring of the string variable 'a' starting from th…" at bounding box center [382, 281] width 459 height 42
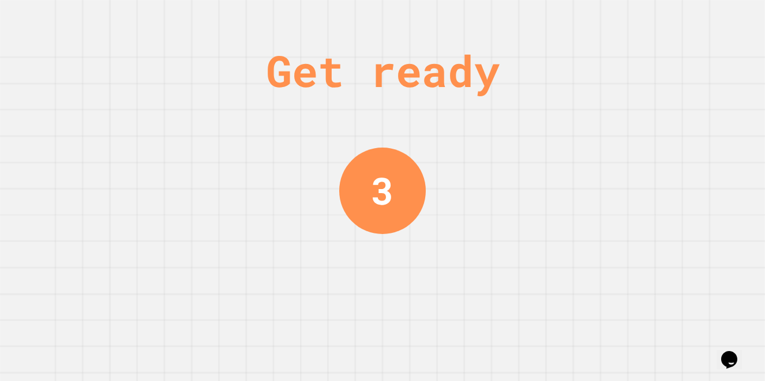
click at [382, 199] on div "3" at bounding box center [382, 191] width 23 height 57
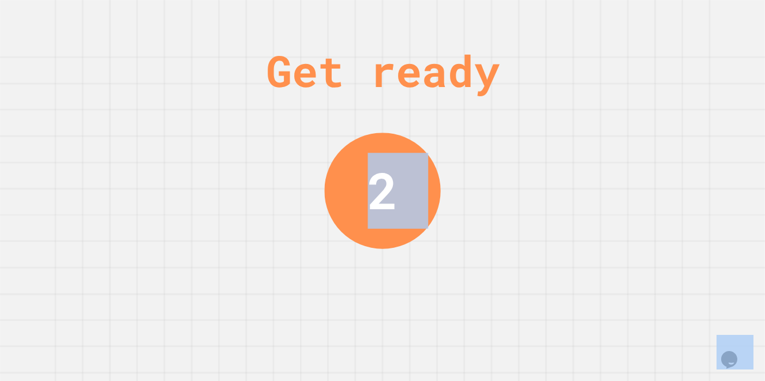
click at [382, 199] on div "2" at bounding box center [383, 191] width 30 height 76
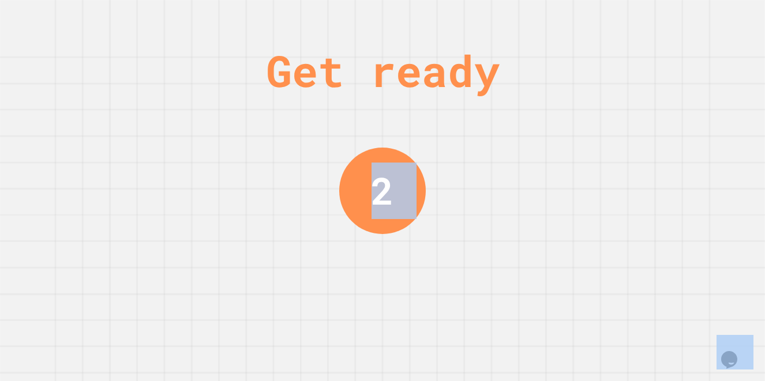
click at [382, 199] on div "2" at bounding box center [382, 191] width 23 height 57
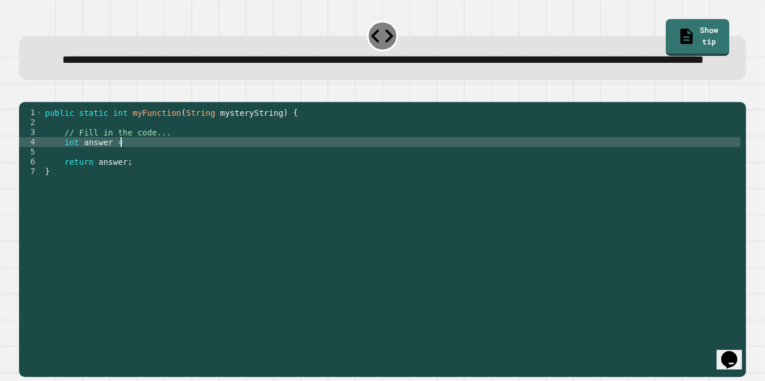
click at [132, 176] on div "public static int myFunction ( String mysteryString ) { // Fill in the code... …" at bounding box center [392, 221] width 698 height 226
type textarea "**********"
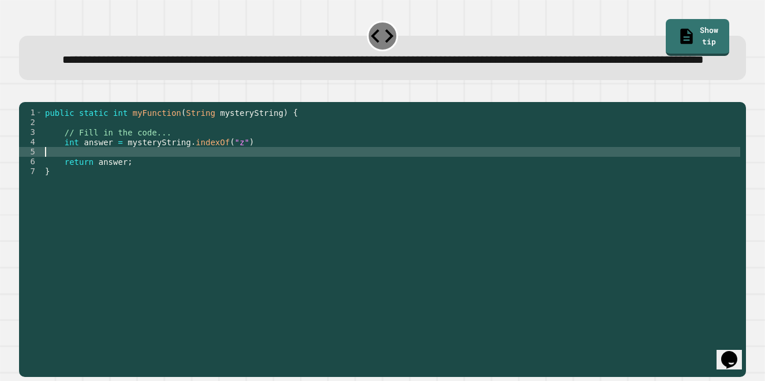
scroll to position [0, 0]
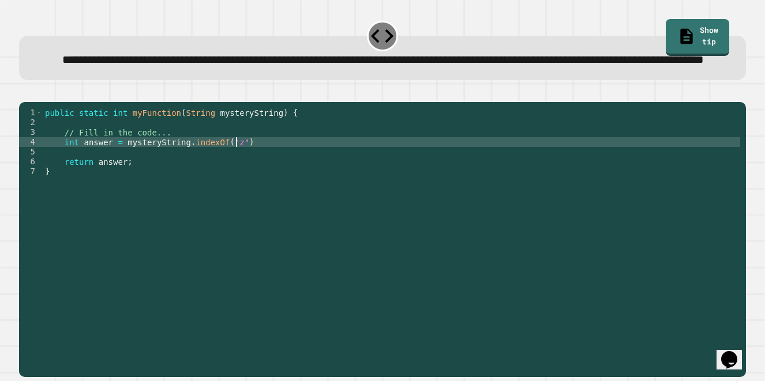
click at [253, 176] on div "public static int myFunction ( String mysteryString ) { // Fill in the code... …" at bounding box center [392, 221] width 698 height 226
click at [118, 176] on div "public static int myFunction ( String mysteryString ) { // Fill in the code... …" at bounding box center [392, 221] width 698 height 226
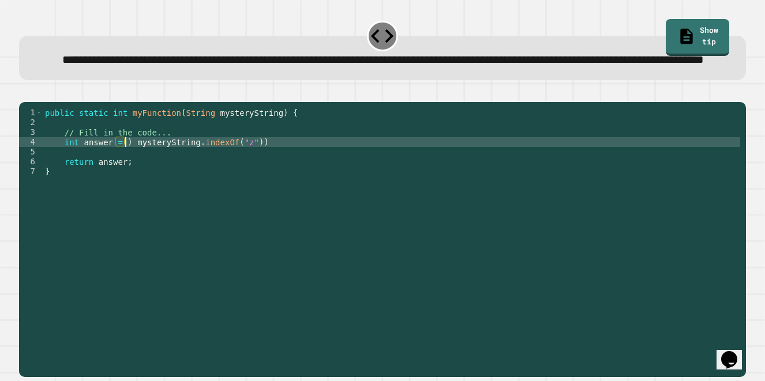
click at [125, 177] on div "public static int myFunction ( String mysteryString ) { // Fill in the code... …" at bounding box center [392, 221] width 698 height 226
click at [256, 176] on div "public static int myFunction ( String mysteryString ) { // Fill in the code... …" at bounding box center [392, 221] width 698 height 226
type textarea "**********"
click at [35, 103] on icon "button" at bounding box center [32, 99] width 6 height 8
